Goal: Browse casually

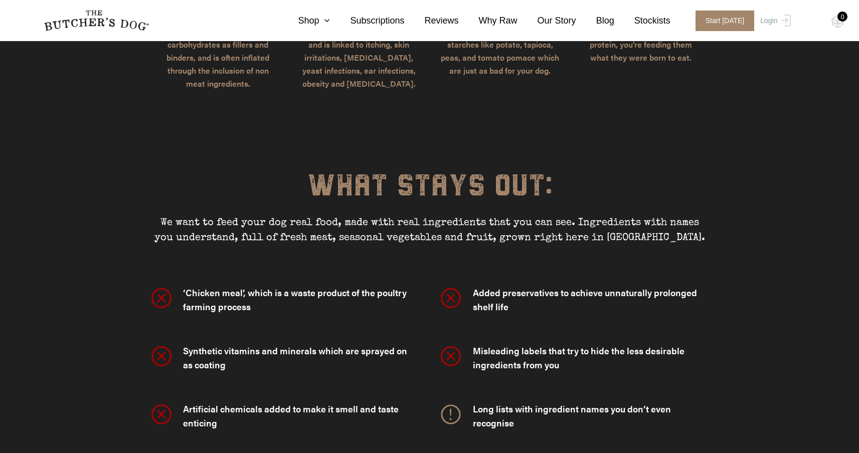
scroll to position [2656, 0]
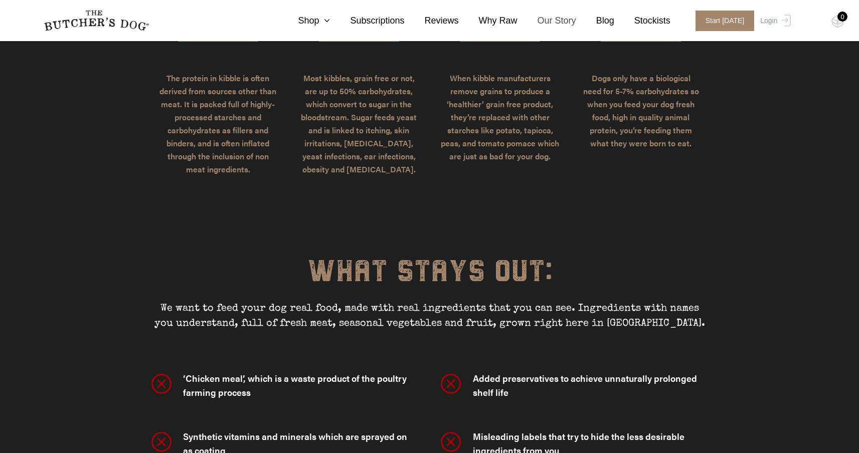
click at [557, 20] on link "Our Story" at bounding box center [546, 21] width 59 height 14
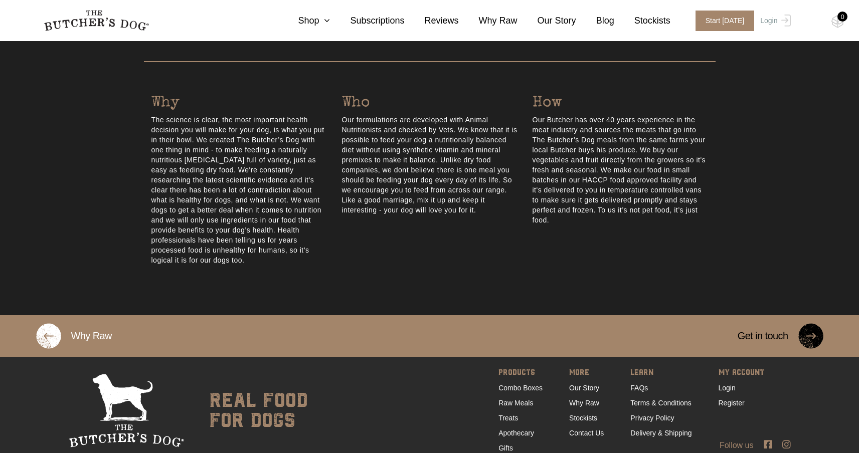
scroll to position [427, 0]
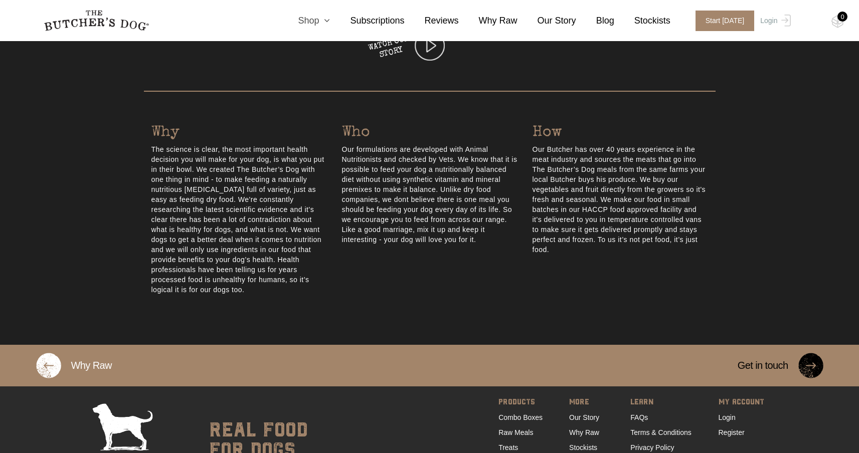
click at [326, 26] on link "Shop" at bounding box center [304, 21] width 52 height 14
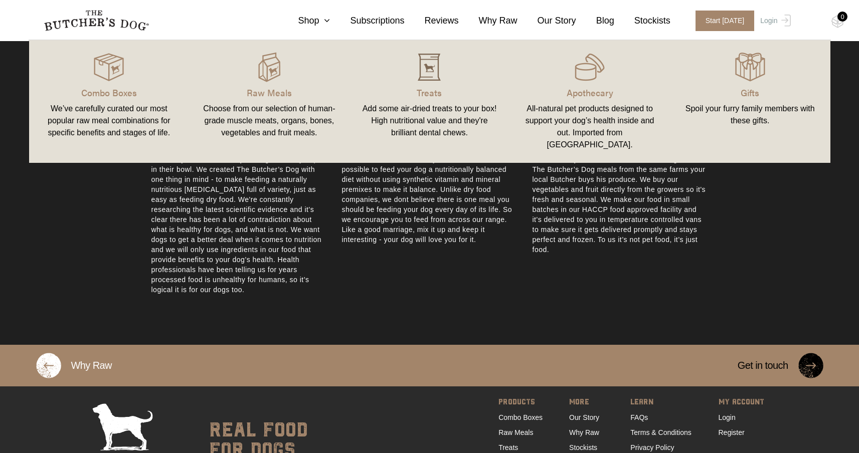
click at [436, 65] on img at bounding box center [429, 67] width 30 height 30
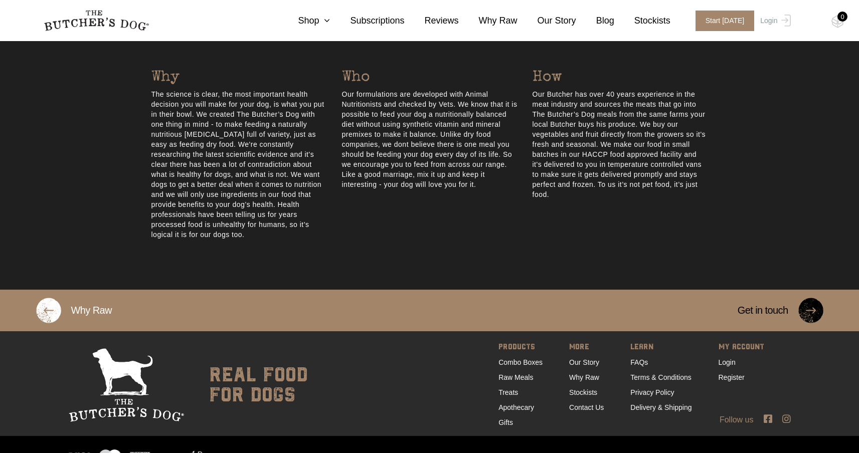
scroll to position [482, 0]
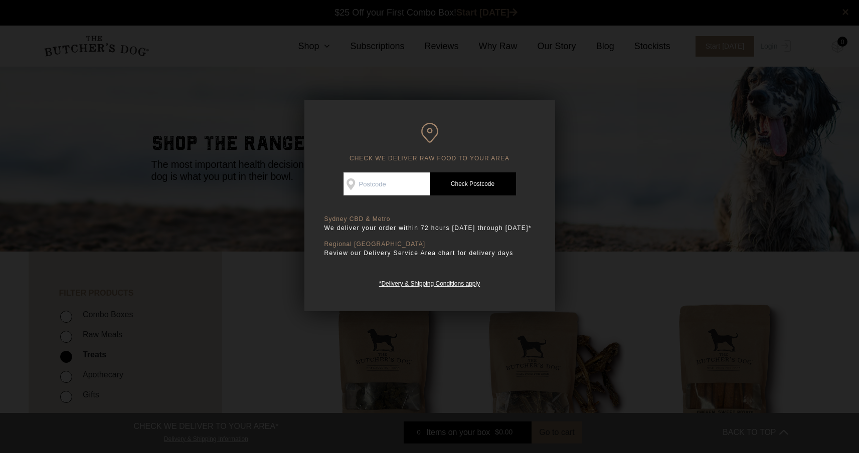
click at [389, 180] on input "Check Availability At" at bounding box center [386, 183] width 86 height 23
click at [645, 147] on div at bounding box center [429, 226] width 859 height 453
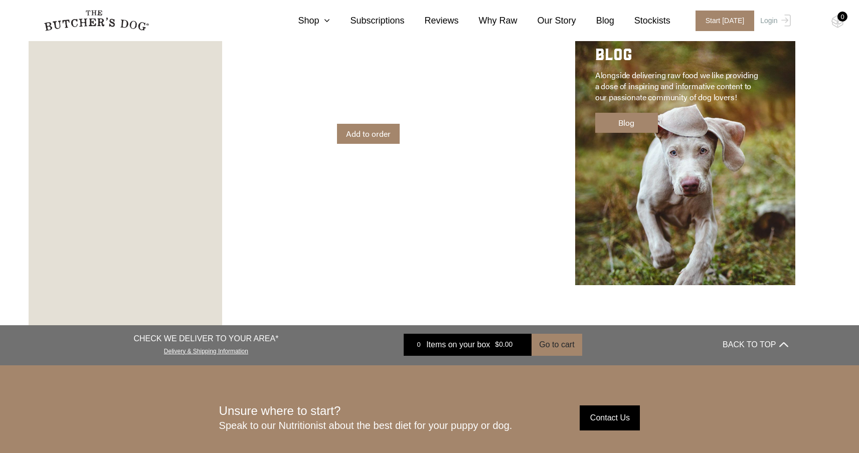
scroll to position [1672, 0]
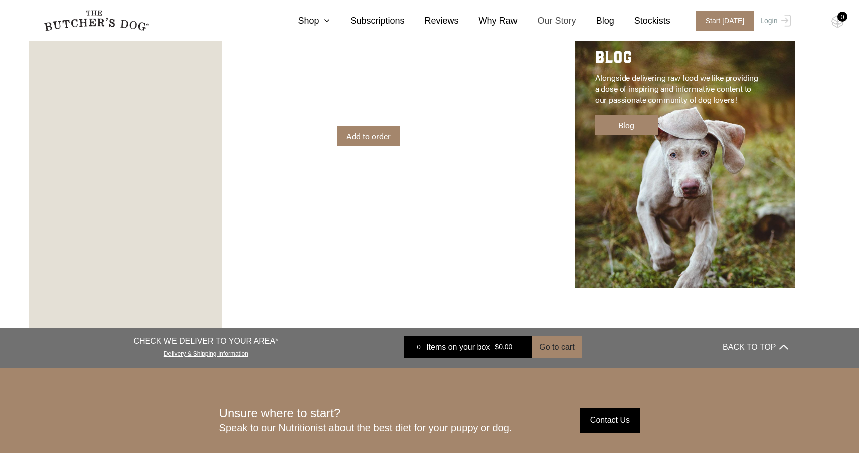
click at [556, 23] on link "Our Story" at bounding box center [546, 21] width 59 height 14
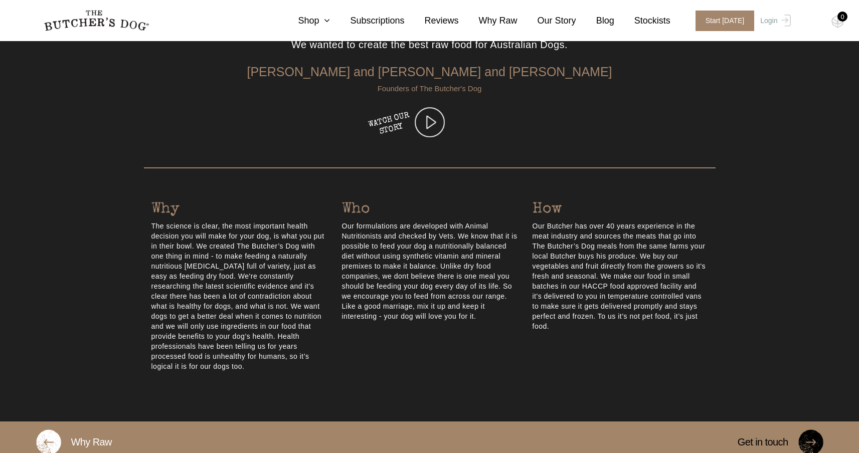
scroll to position [333, 0]
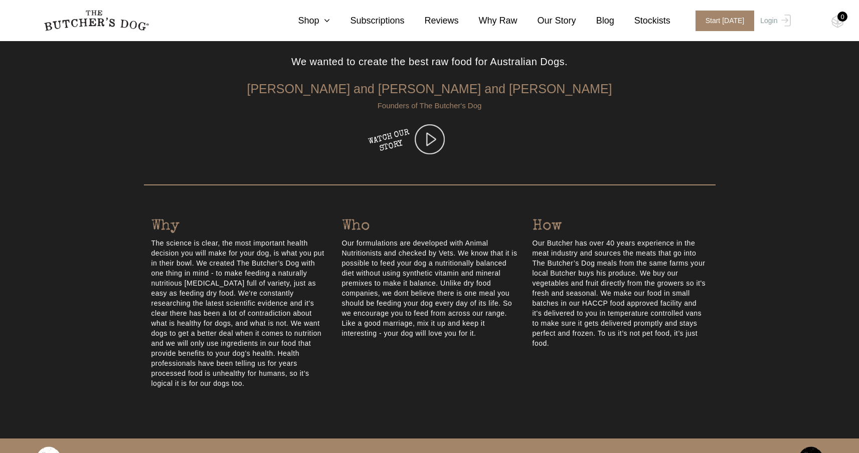
click at [420, 144] on img at bounding box center [430, 139] width 30 height 30
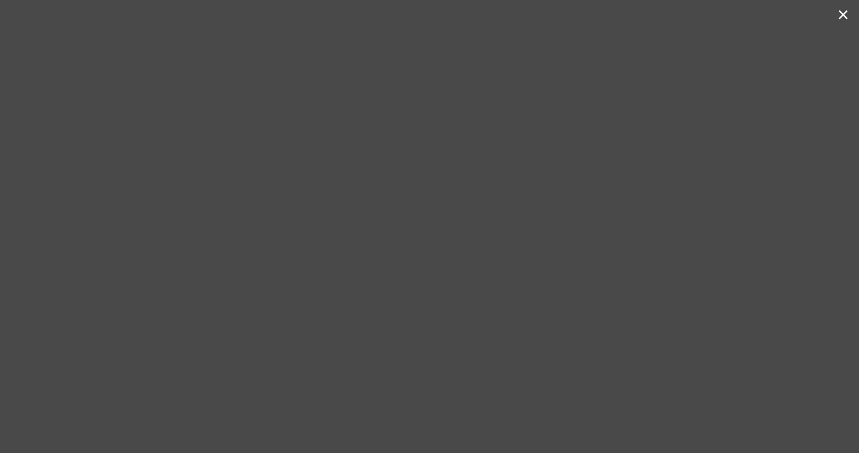
click at [773, 119] on div at bounding box center [426, 226] width 836 height 453
click at [842, 21] on button "×" at bounding box center [843, 15] width 12 height 20
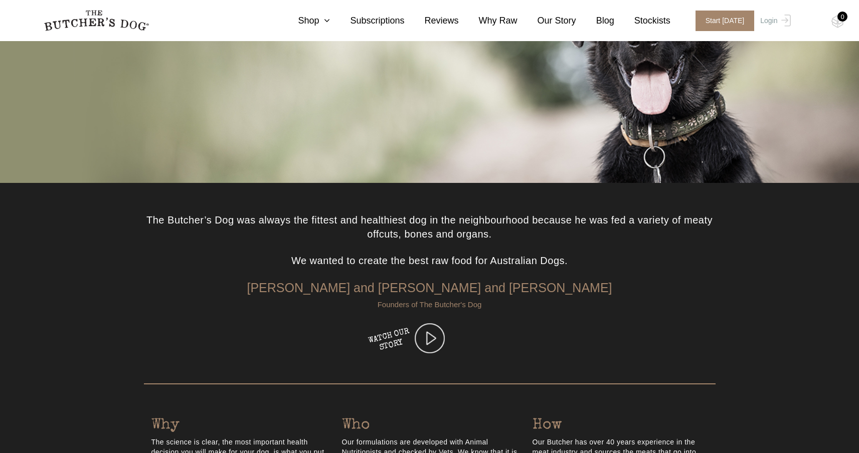
scroll to position [0, 0]
